Goal: Information Seeking & Learning: Learn about a topic

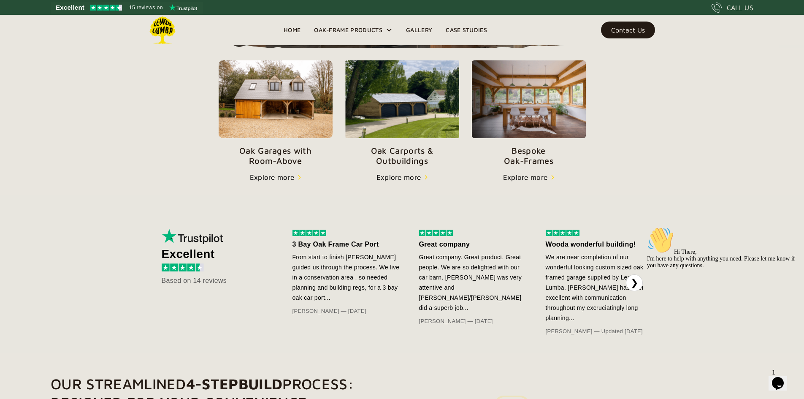
scroll to position [296, 0]
click at [254, 139] on img at bounding box center [276, 100] width 114 height 78
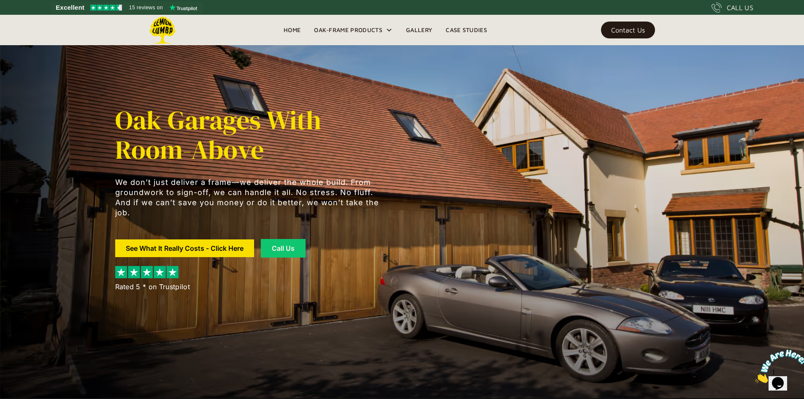
scroll to position [0, 0]
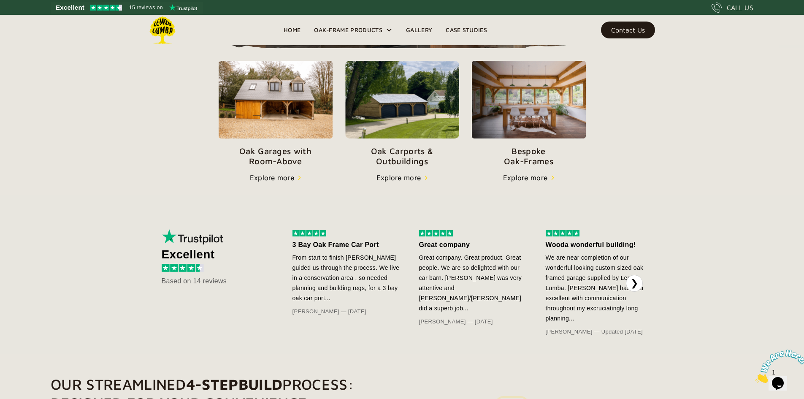
click at [418, 138] on img at bounding box center [402, 100] width 114 height 78
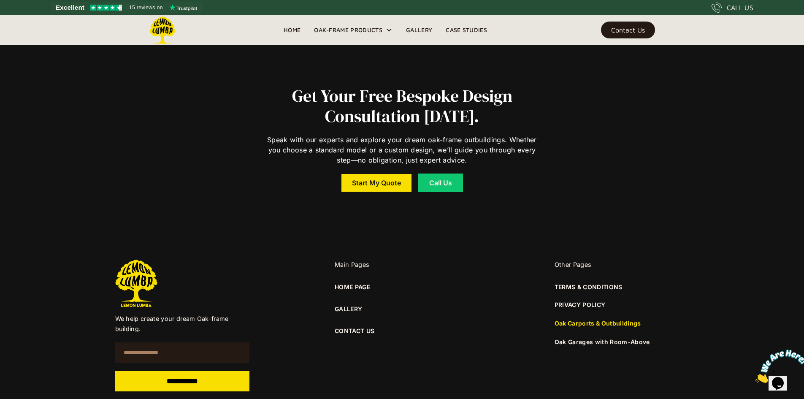
scroll to position [6414, 0]
